Goal: Task Accomplishment & Management: Manage account settings

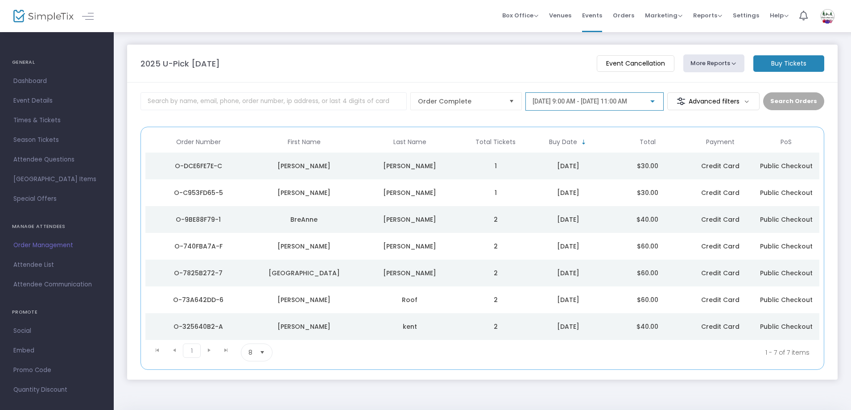
click at [656, 103] on div at bounding box center [652, 101] width 8 height 7
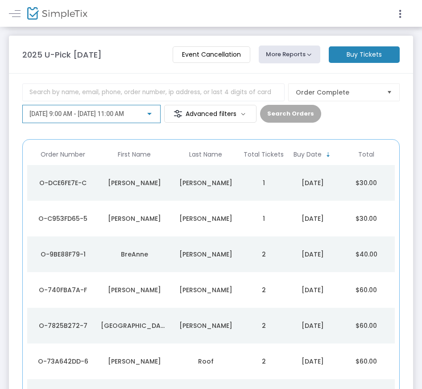
click at [134, 118] on div "[DATE] 9:00 AM - [DATE] 11:00 AM" at bounding box center [91, 111] width 124 height 16
click at [136, 118] on div "[DATE] 9:00 AM - [DATE] 11:00 AM" at bounding box center [91, 111] width 124 height 16
click at [140, 118] on div "[DATE] 9:00 AM - [DATE] 11:00 AM" at bounding box center [91, 111] width 124 height 16
click at [148, 118] on div "[DATE] 9:00 AM - [DATE] 11:00 AM" at bounding box center [91, 111] width 124 height 16
click at [152, 113] on div at bounding box center [149, 114] width 8 height 7
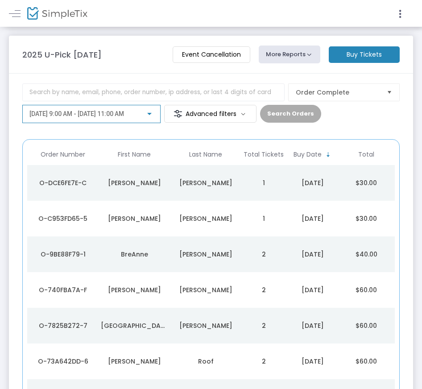
click at [152, 113] on div at bounding box center [149, 114] width 8 height 7
click at [193, 112] on m-button "Advanced filters" at bounding box center [210, 114] width 92 height 18
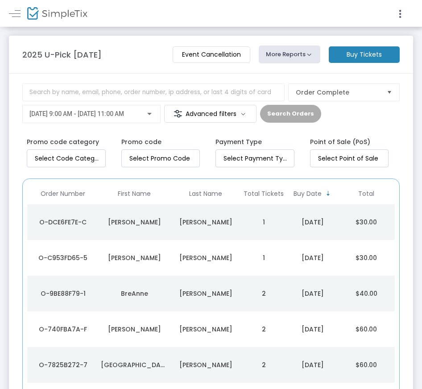
click at [292, 62] on button "More Reports" at bounding box center [290, 54] width 62 height 18
click at [294, 58] on button "More Reports" at bounding box center [290, 54] width 62 height 18
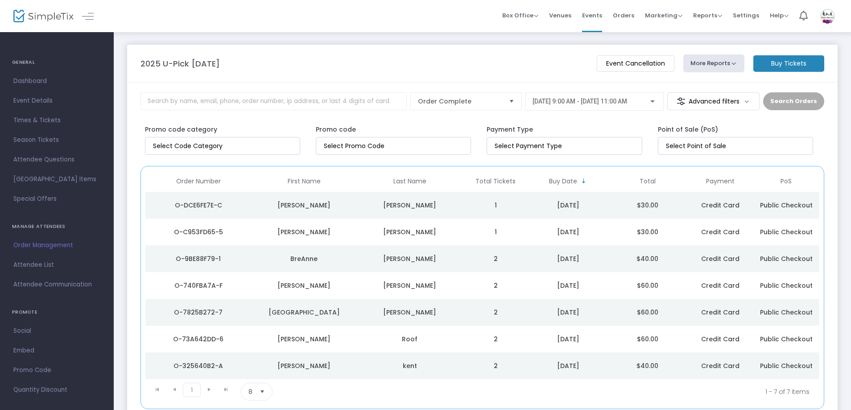
click at [830, 20] on img at bounding box center [827, 16] width 18 height 16
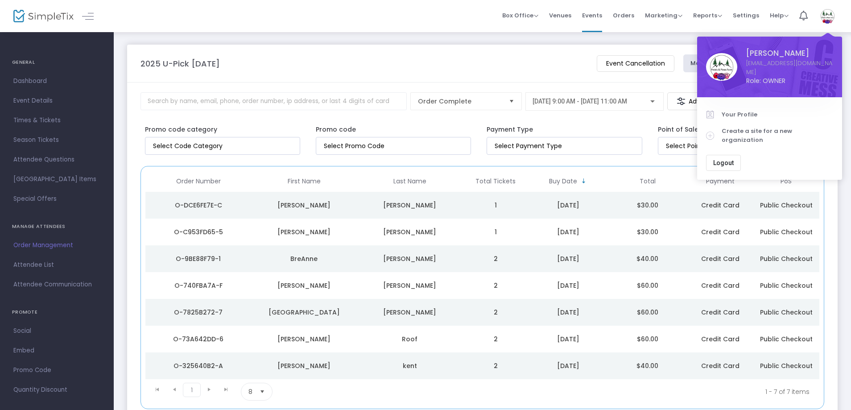
click at [602, 104] on span "[DATE] 9:00 AM - [DATE] 11:00 AM" at bounding box center [579, 101] width 95 height 7
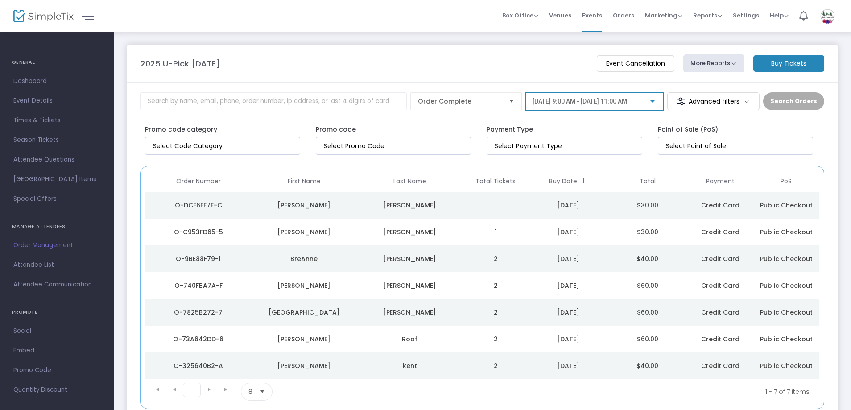
click at [605, 104] on span "[DATE] 9:00 AM - [DATE] 11:00 AM" at bounding box center [579, 101] width 95 height 7
